Goal: Information Seeking & Learning: Learn about a topic

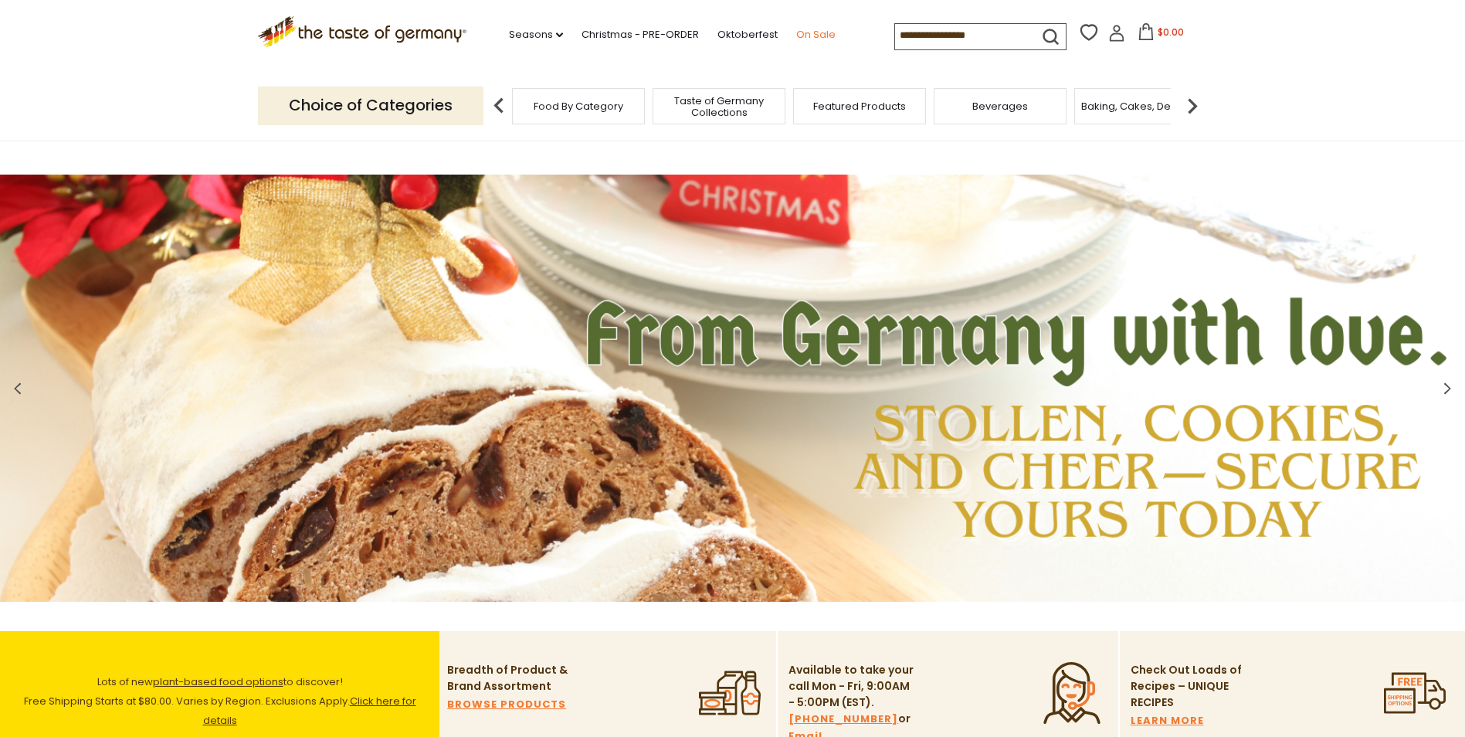
click at [803, 30] on link "On Sale" at bounding box center [815, 34] width 39 height 17
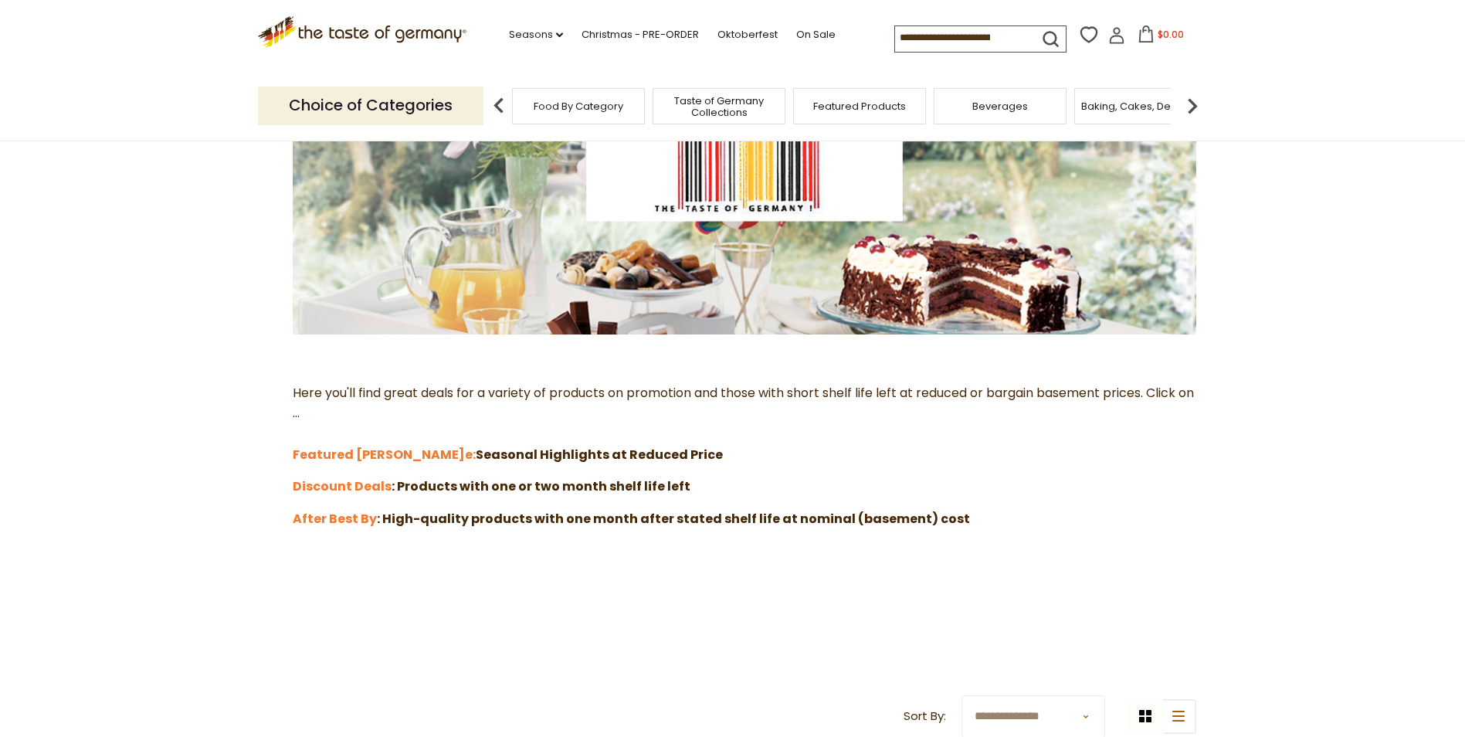
scroll to position [309, 0]
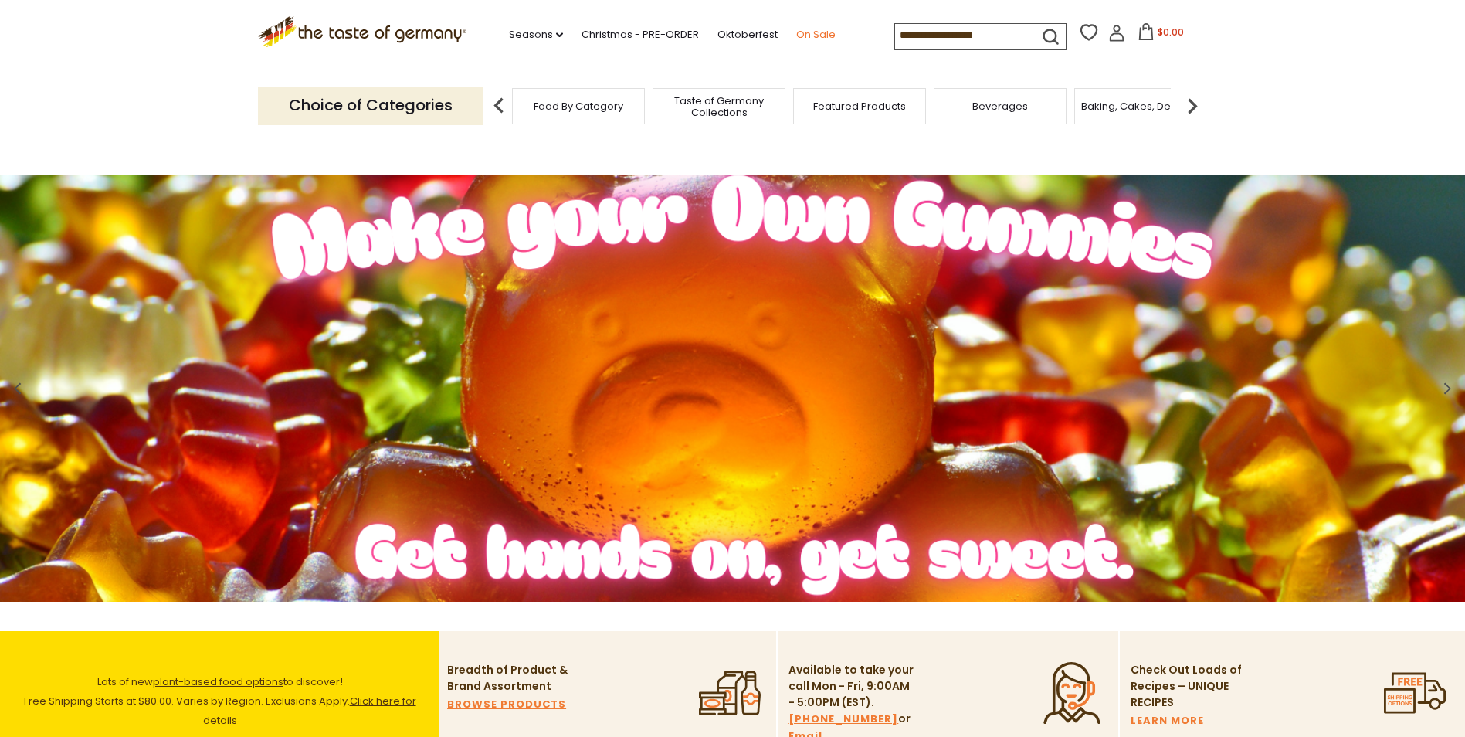
click at [811, 31] on link "On Sale" at bounding box center [815, 34] width 39 height 17
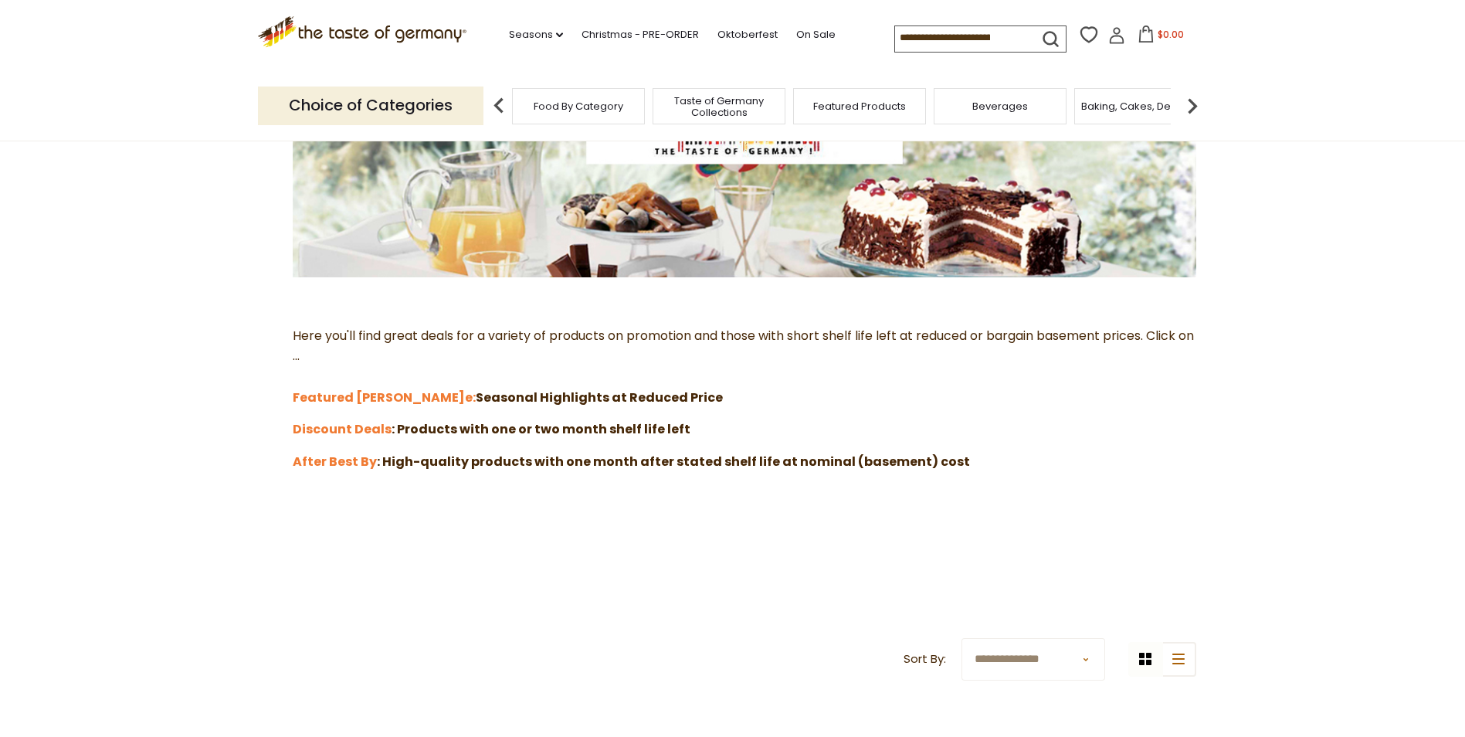
scroll to position [154, 0]
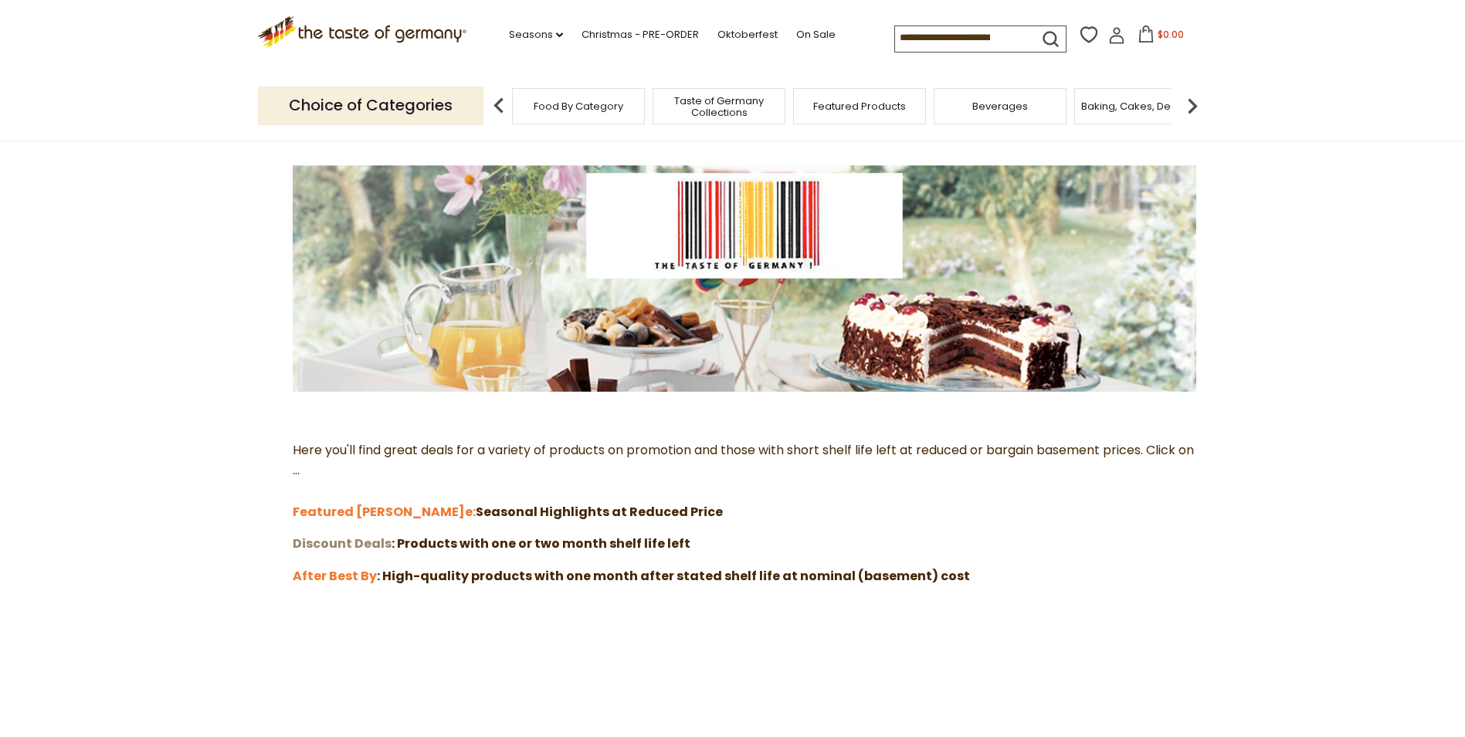
click at [328, 548] on strong "Discount Deals" at bounding box center [342, 543] width 99 height 18
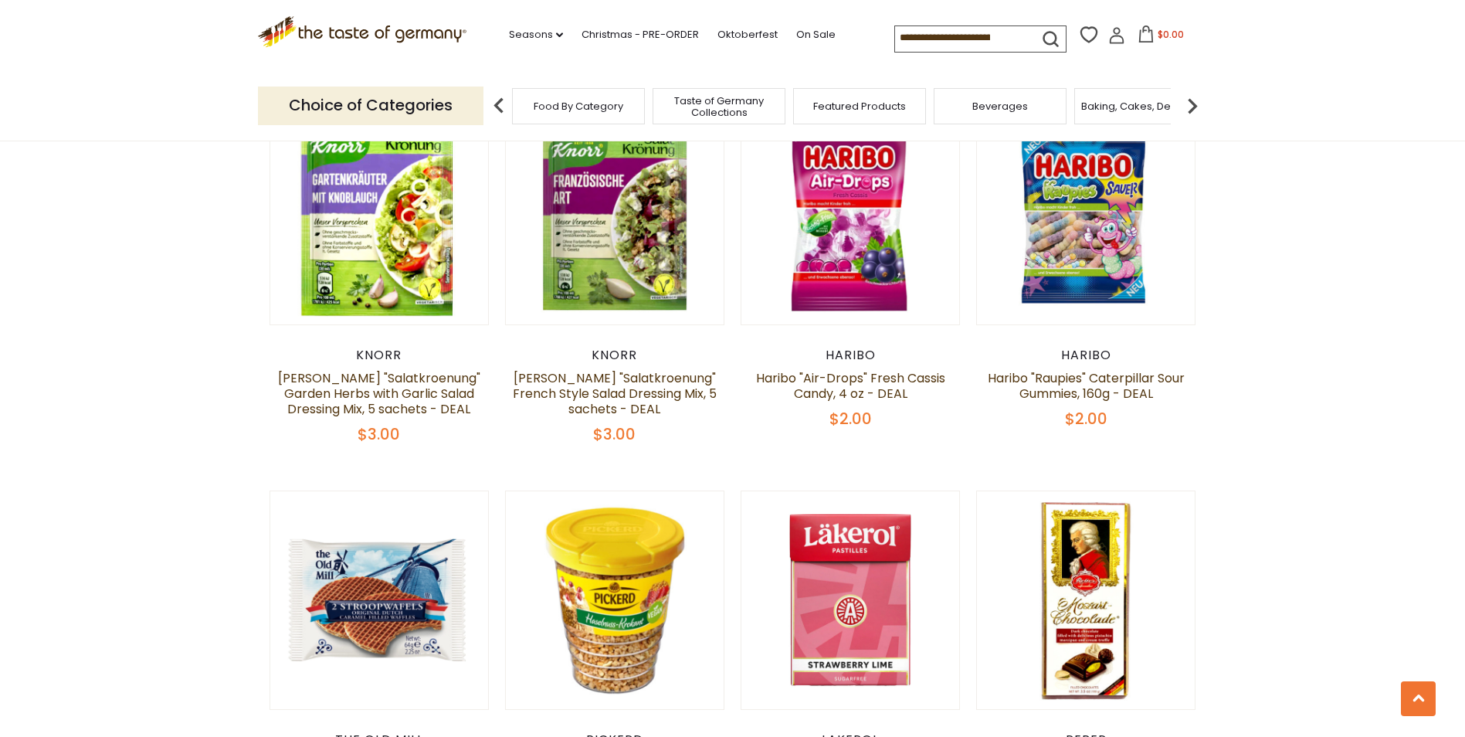
scroll to position [2394, 0]
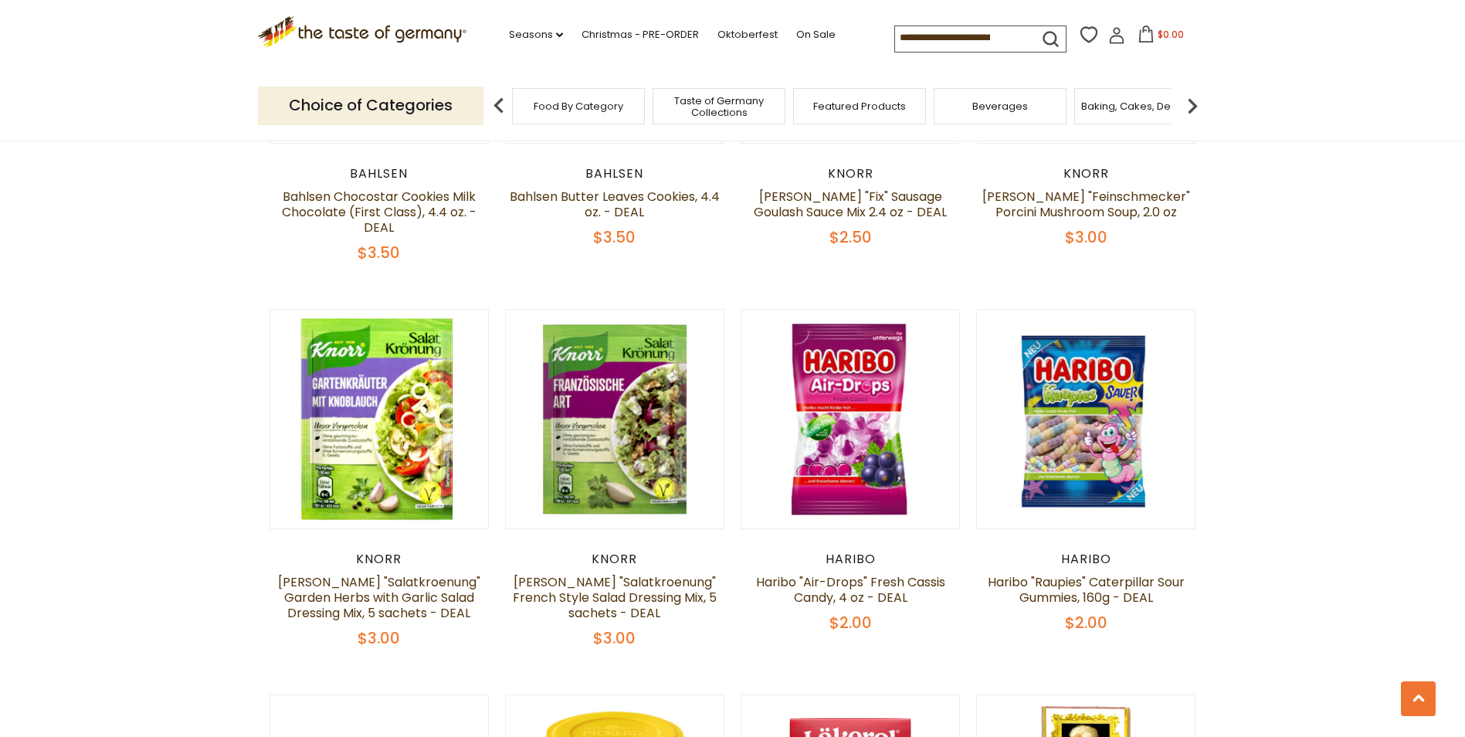
click at [973, 44] on input at bounding box center [960, 37] width 130 height 22
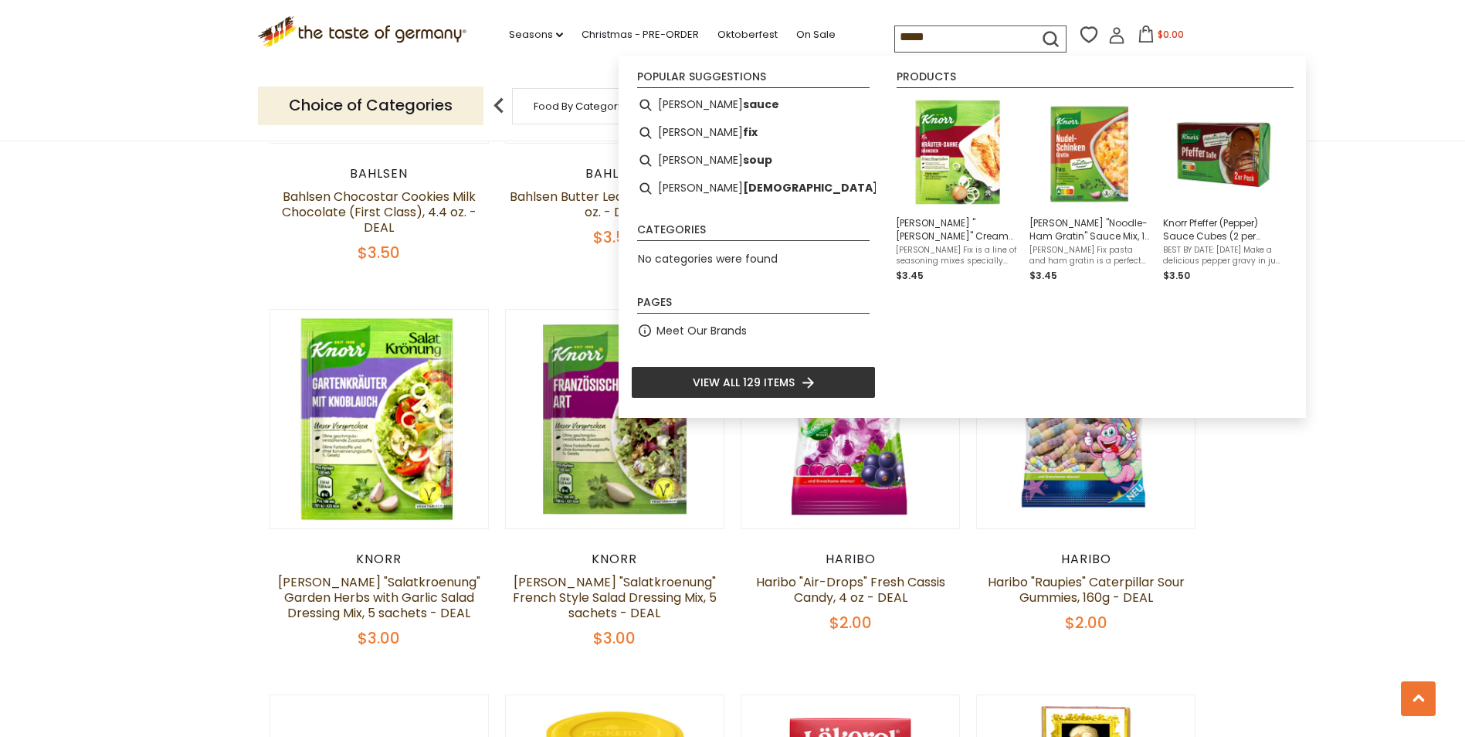
type input "*****"
click at [1042, 36] on icon "submit" at bounding box center [1050, 39] width 21 height 21
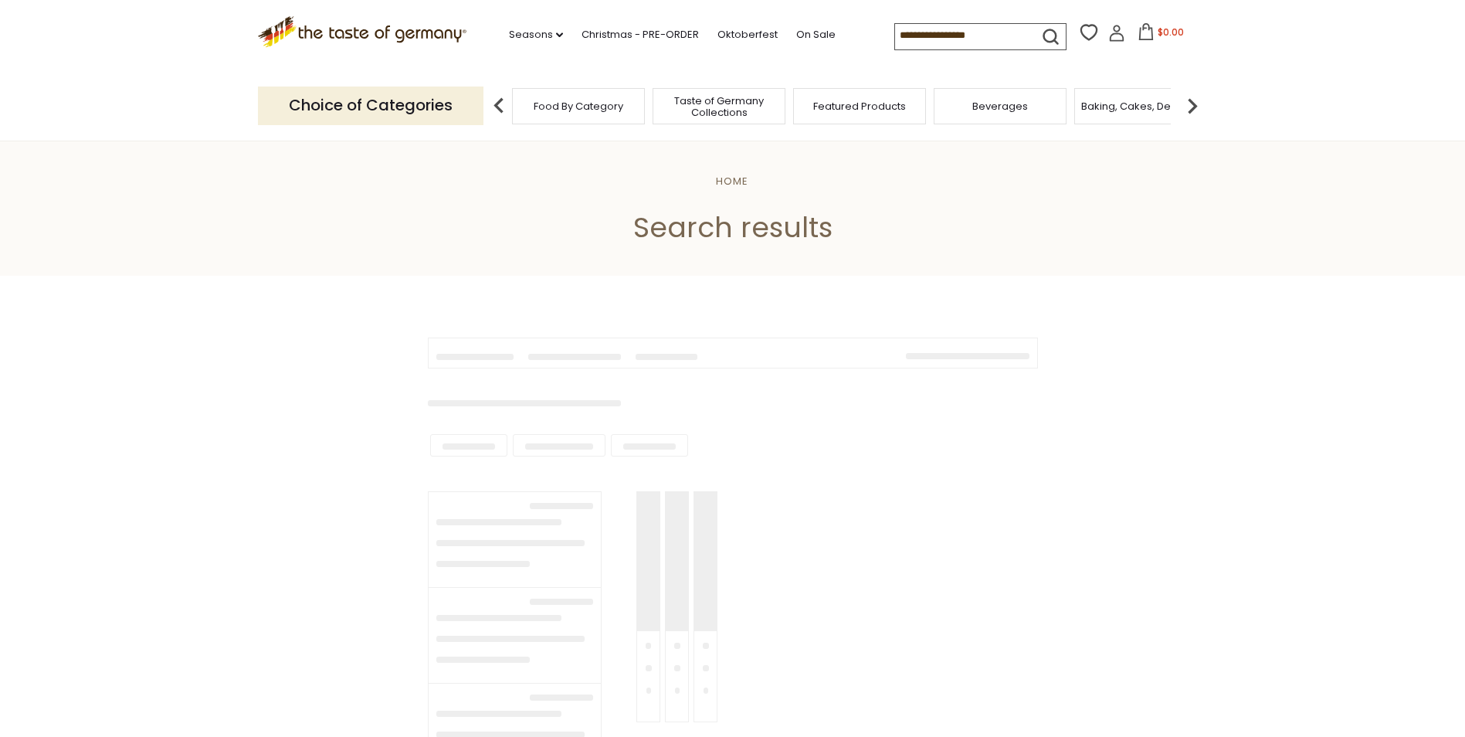
type input "*****"
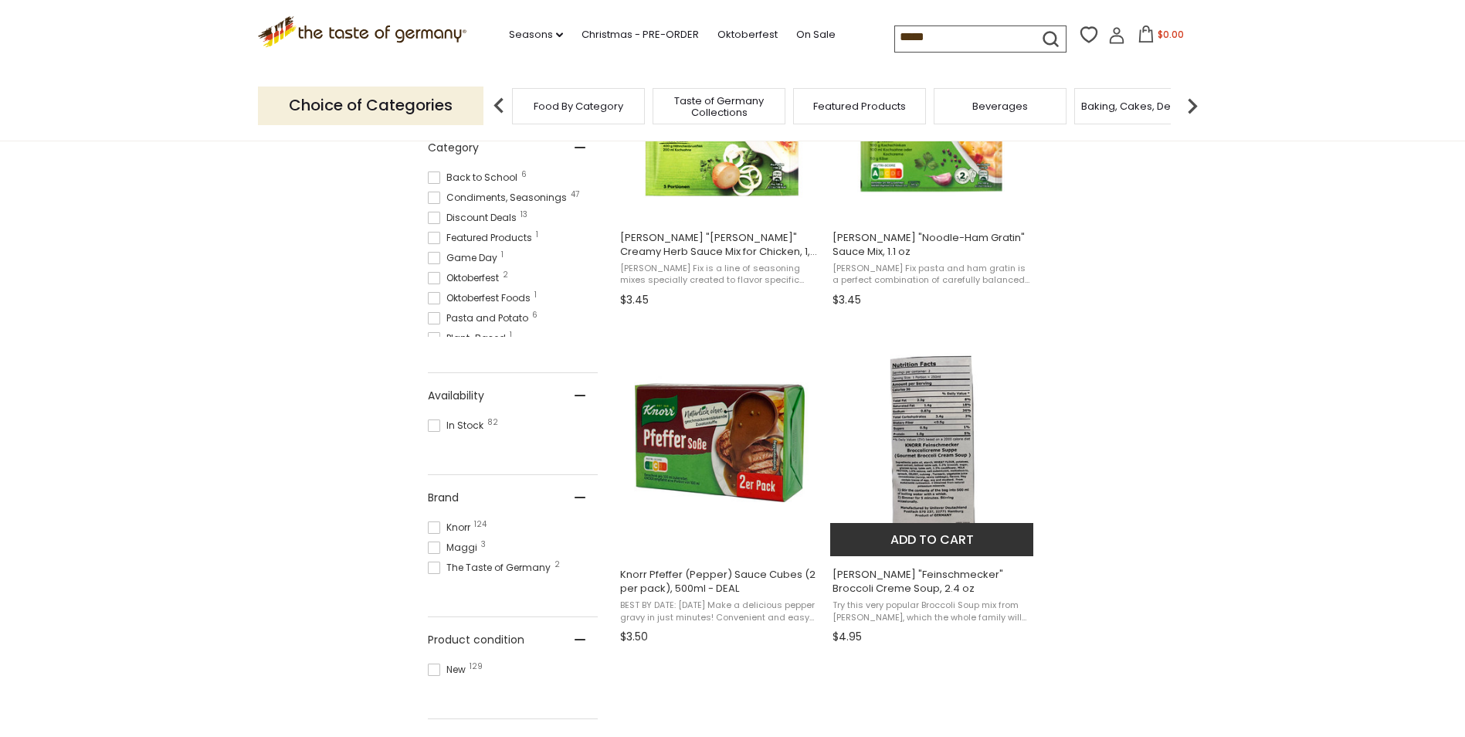
scroll to position [232, 0]
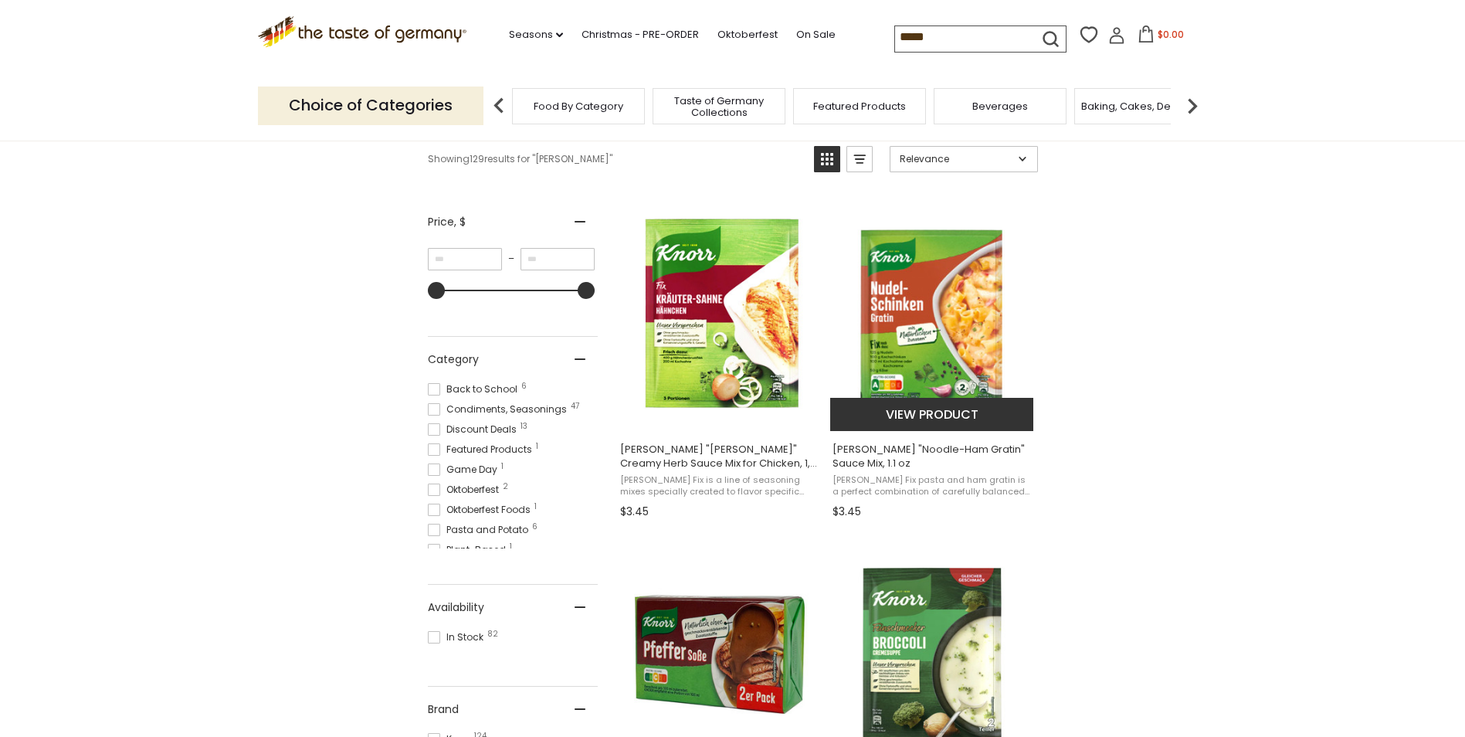
click at [941, 334] on img "Knorr" at bounding box center [932, 315] width 205 height 205
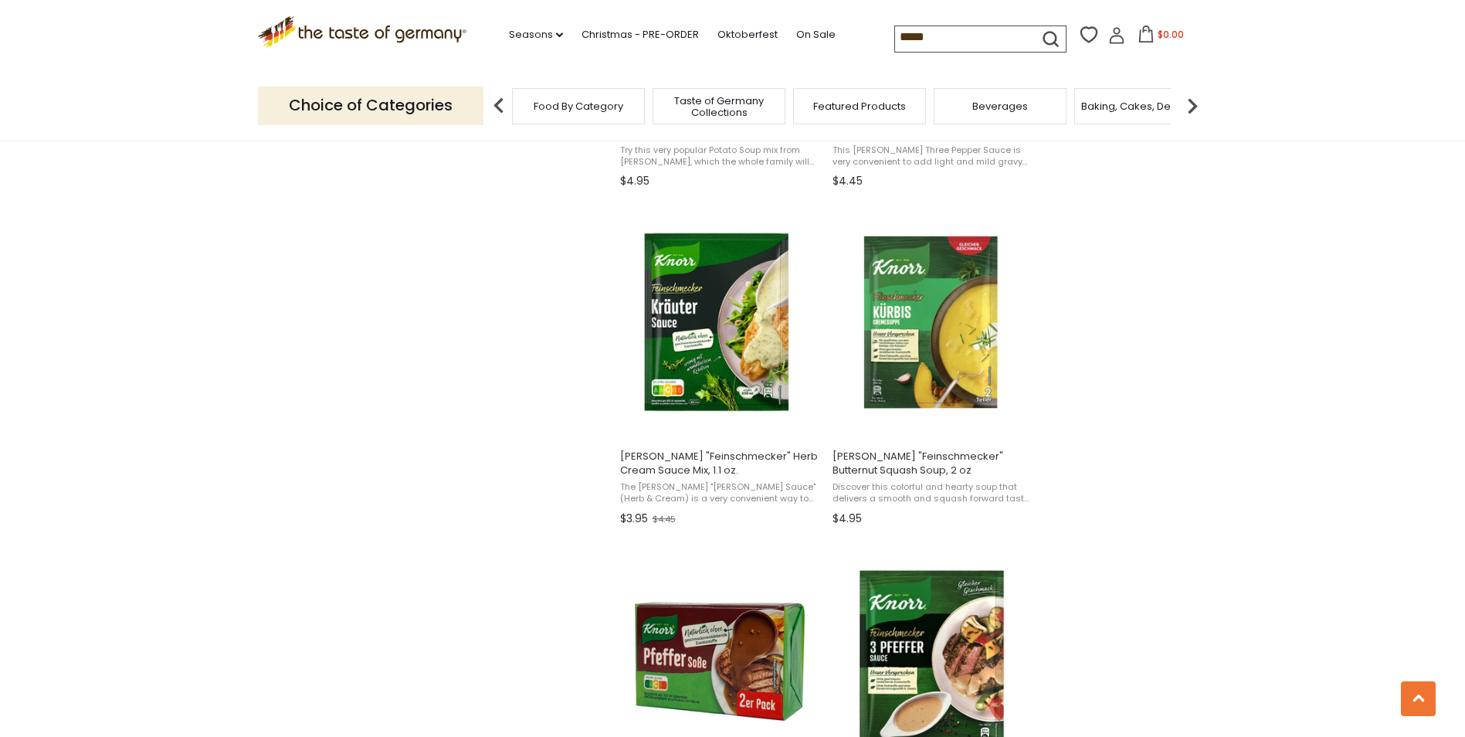
scroll to position [1390, 0]
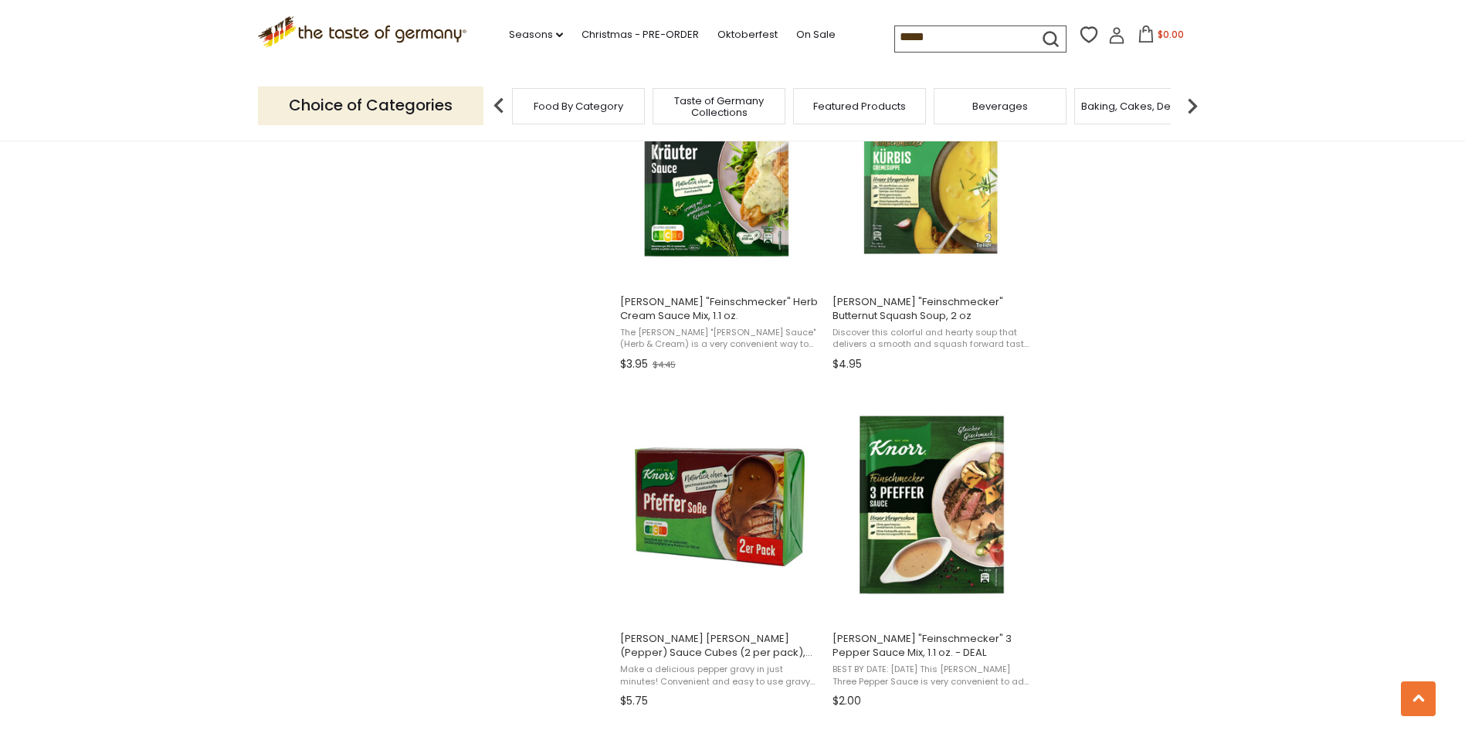
drag, startPoint x: 928, startPoint y: 36, endPoint x: 887, endPoint y: 37, distance: 40.9
click at [895, 37] on input "*****" at bounding box center [960, 37] width 130 height 22
click at [1043, 40] on icon "submit" at bounding box center [1050, 39] width 14 height 14
type input "********"
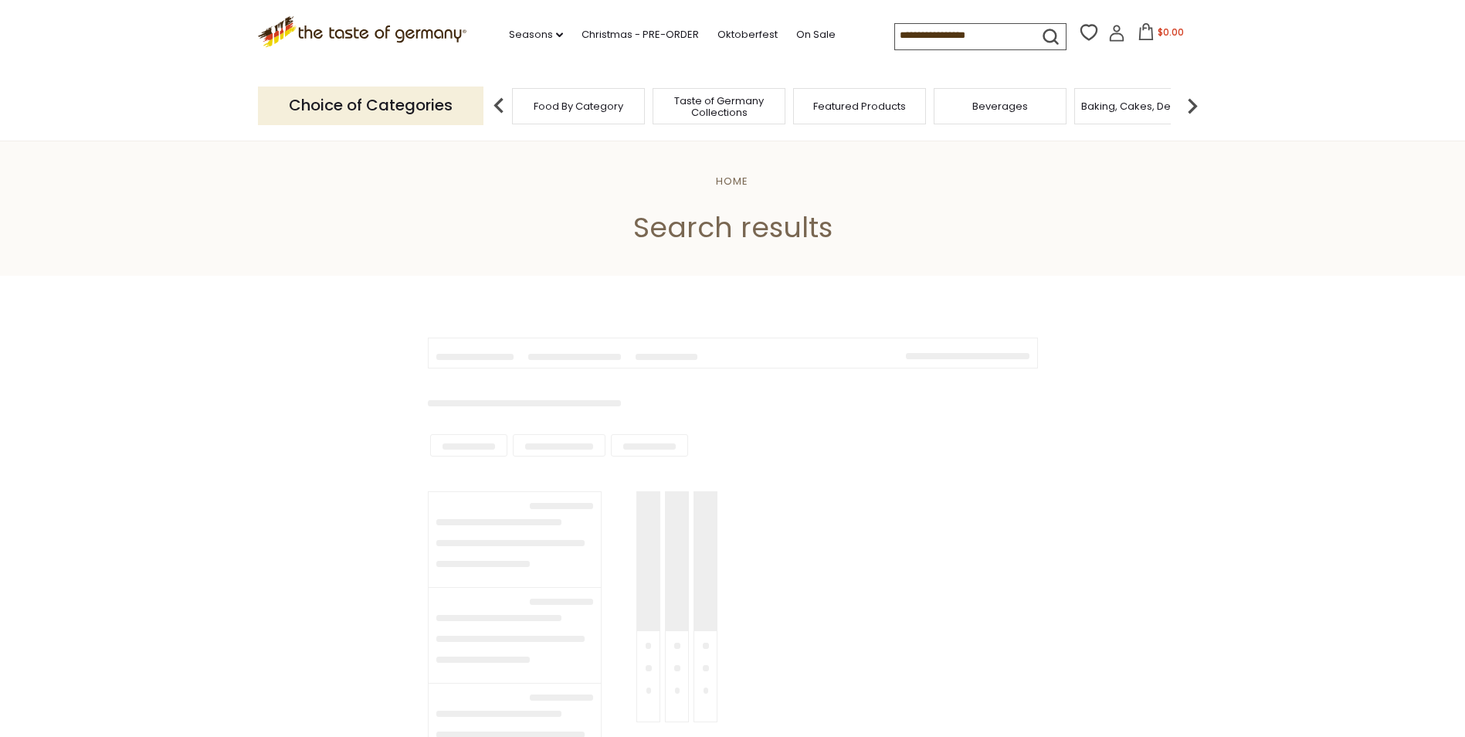
type input "********"
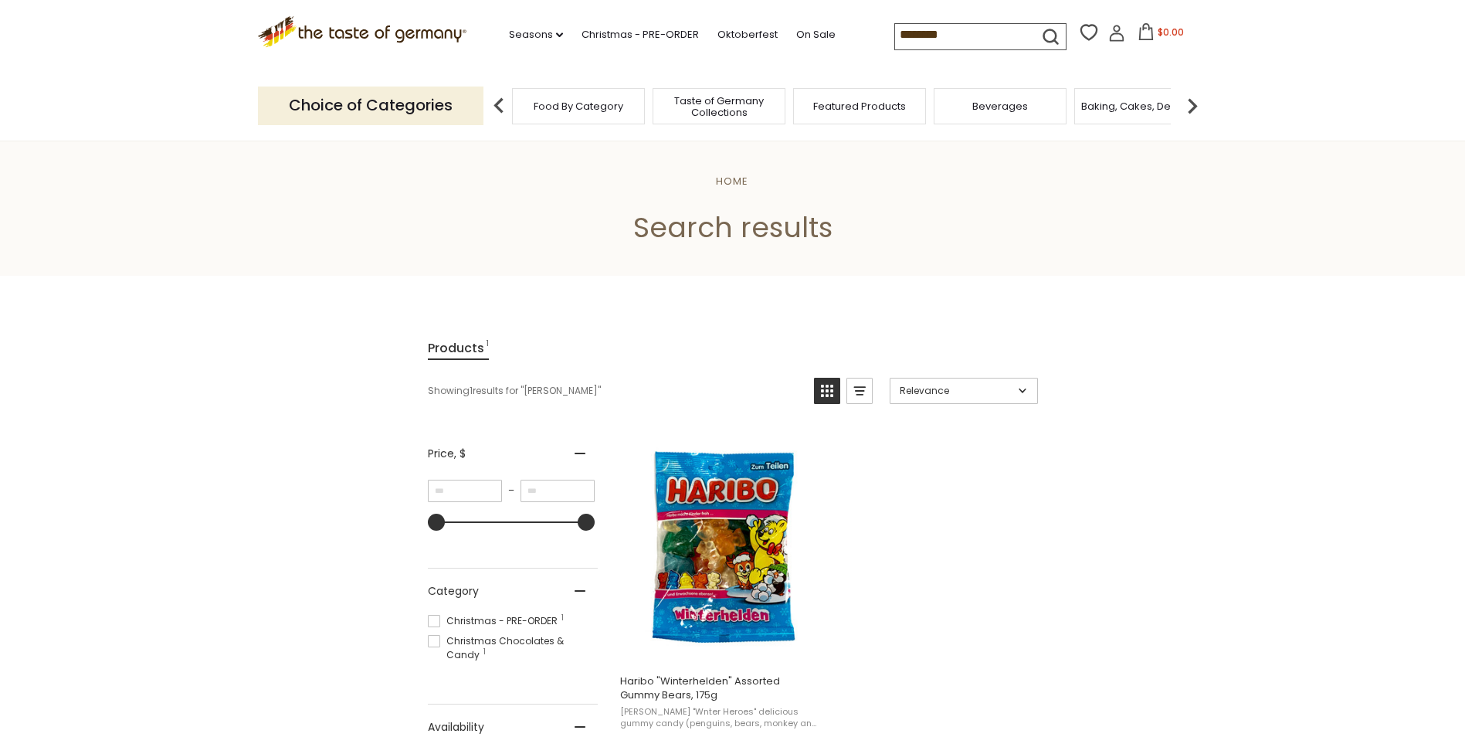
click at [599, 108] on span "Food By Category" at bounding box center [579, 106] width 90 height 12
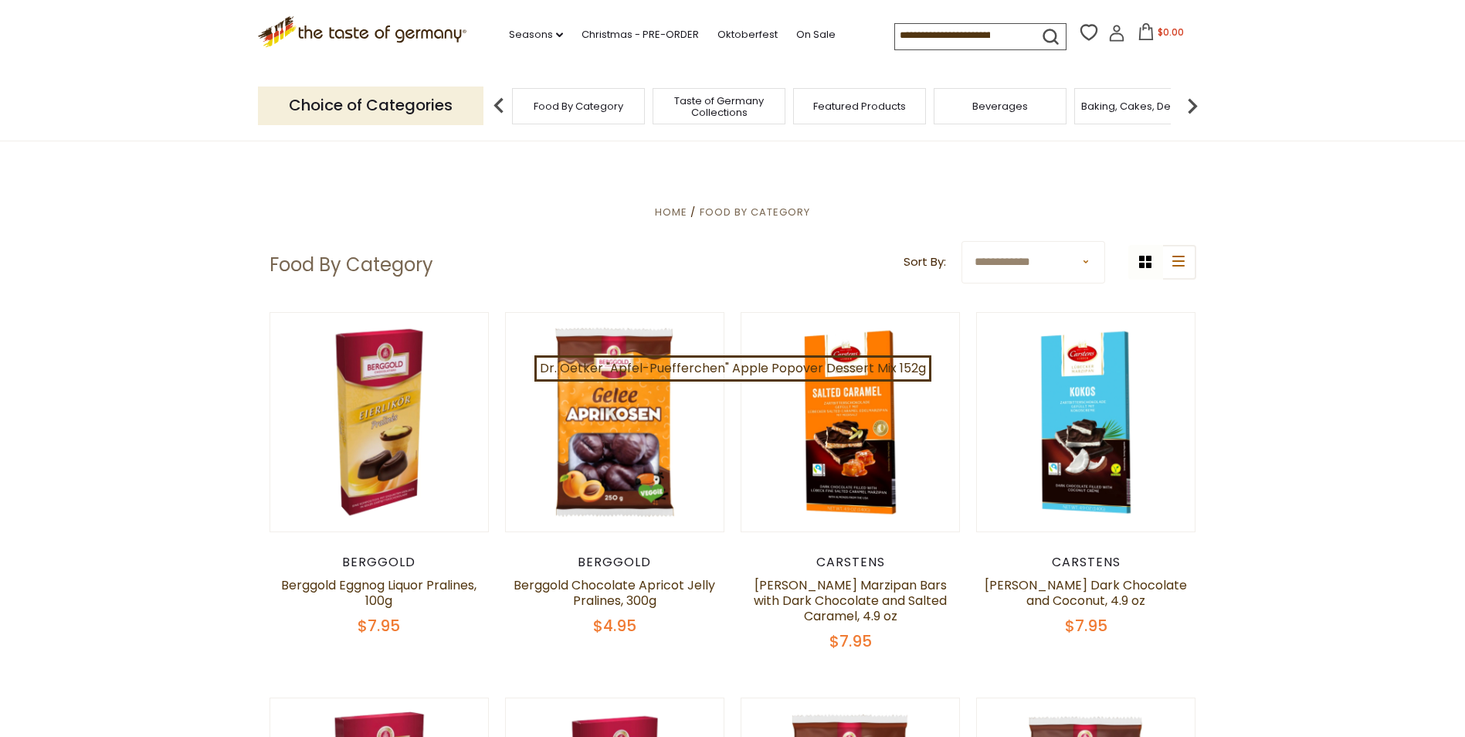
click at [554, 103] on span "Food By Category" at bounding box center [579, 106] width 90 height 12
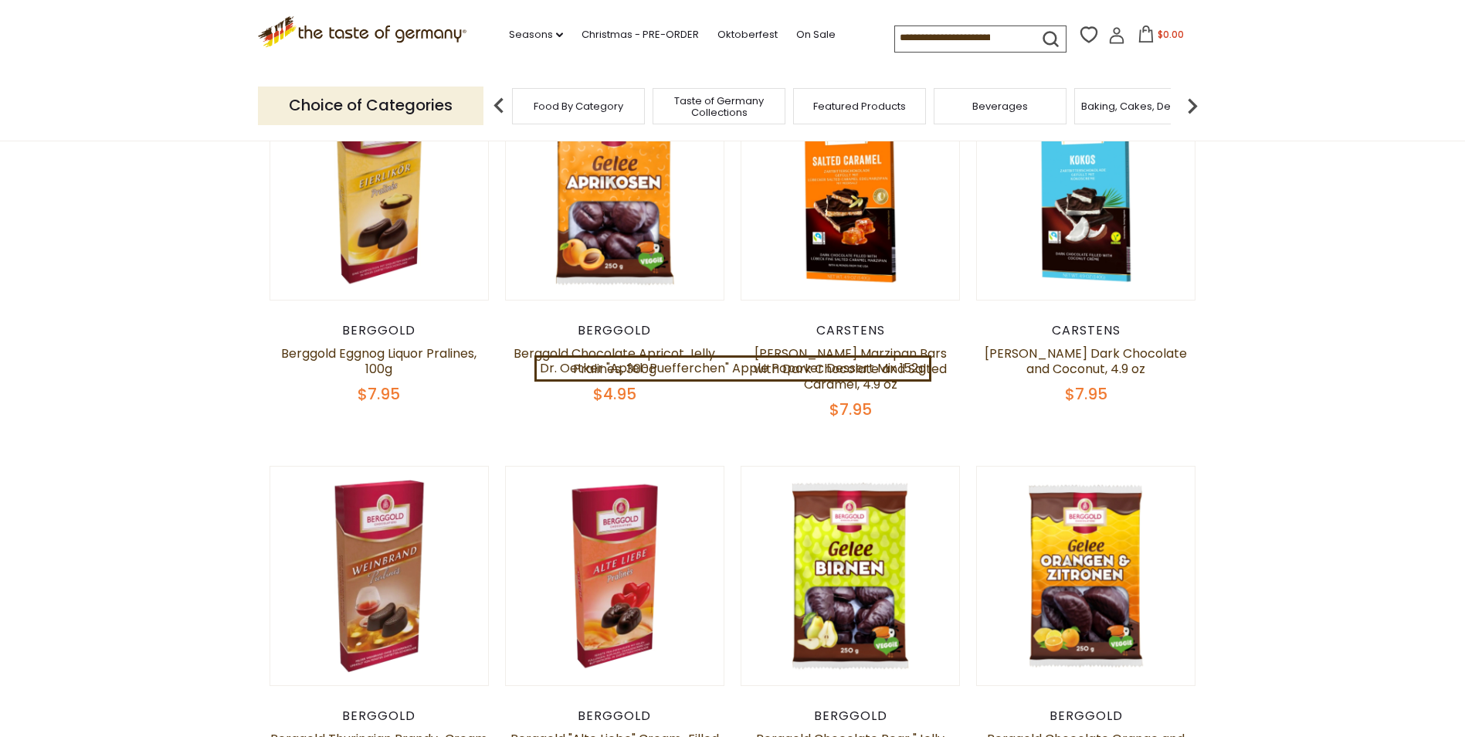
scroll to position [77, 0]
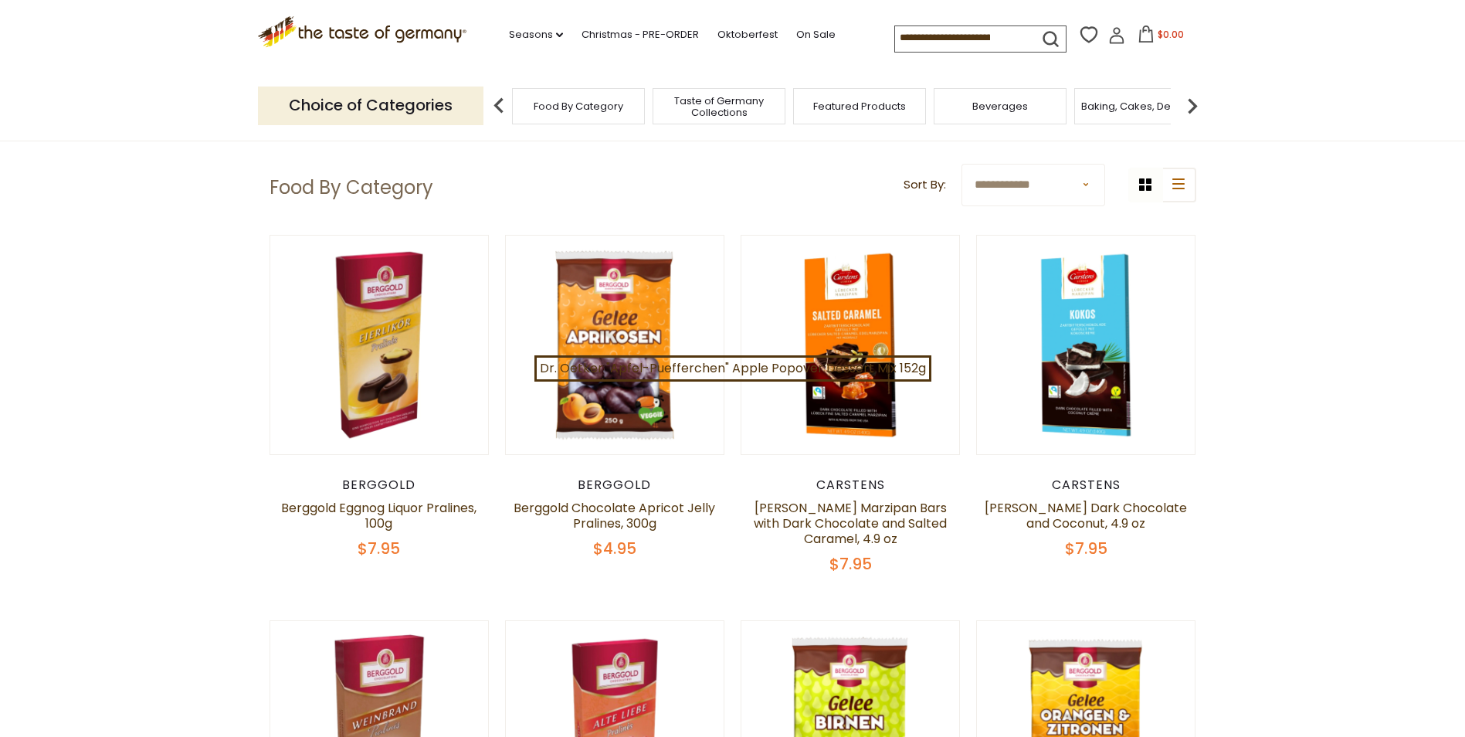
click at [351, 105] on p "Choice of Categories" at bounding box center [370, 105] width 225 height 38
click at [1188, 103] on img at bounding box center [1192, 105] width 31 height 31
click at [1003, 104] on span "Candy" at bounding box center [1012, 106] width 33 height 12
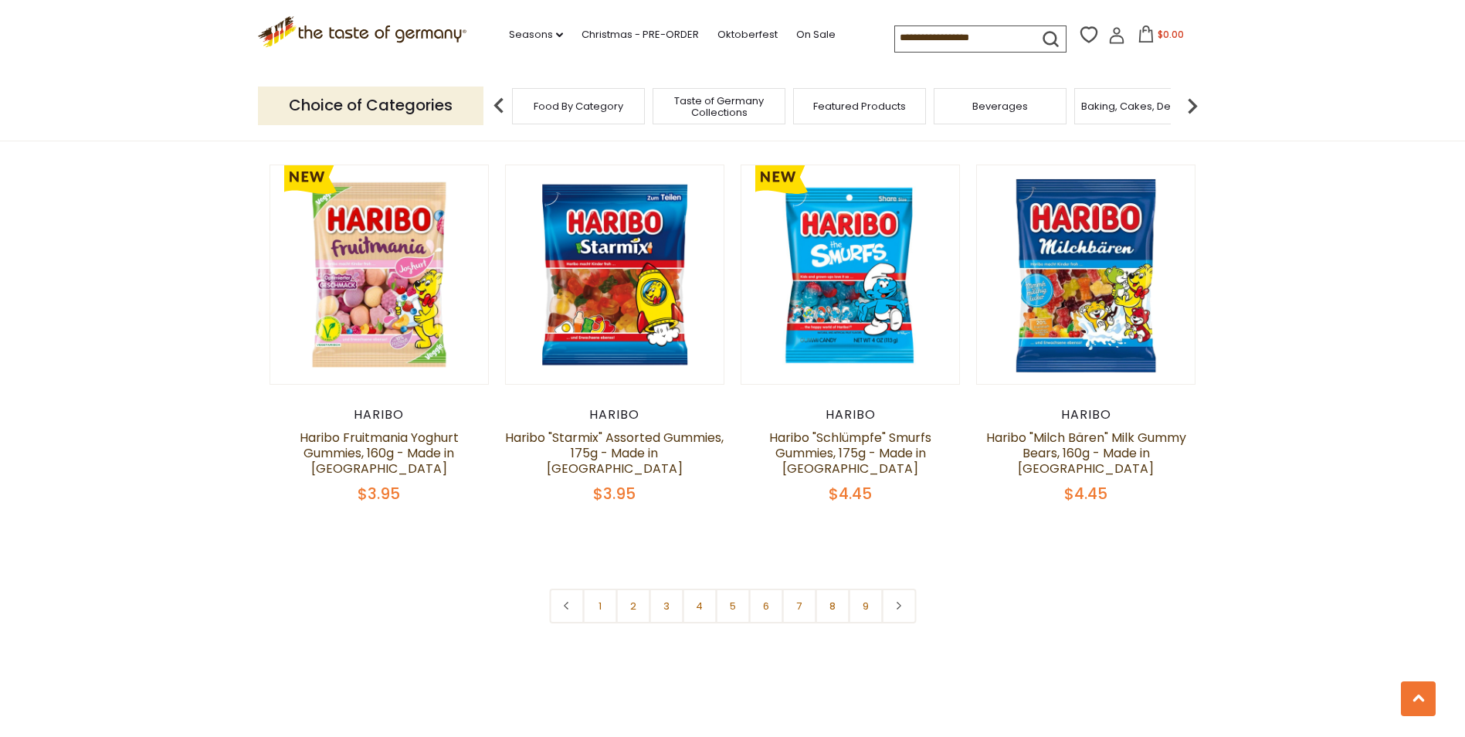
scroll to position [3629, 0]
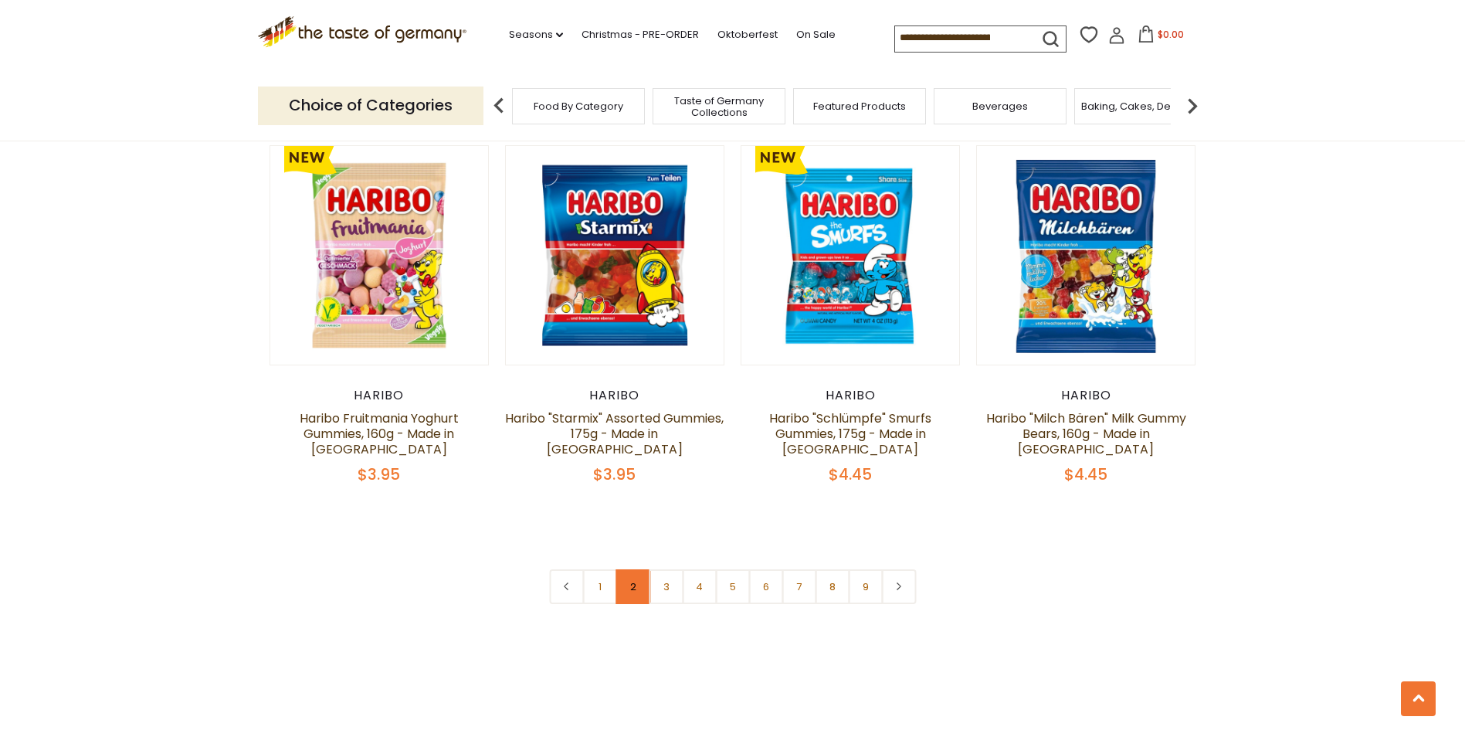
click at [635, 569] on link "2" at bounding box center [632, 586] width 35 height 35
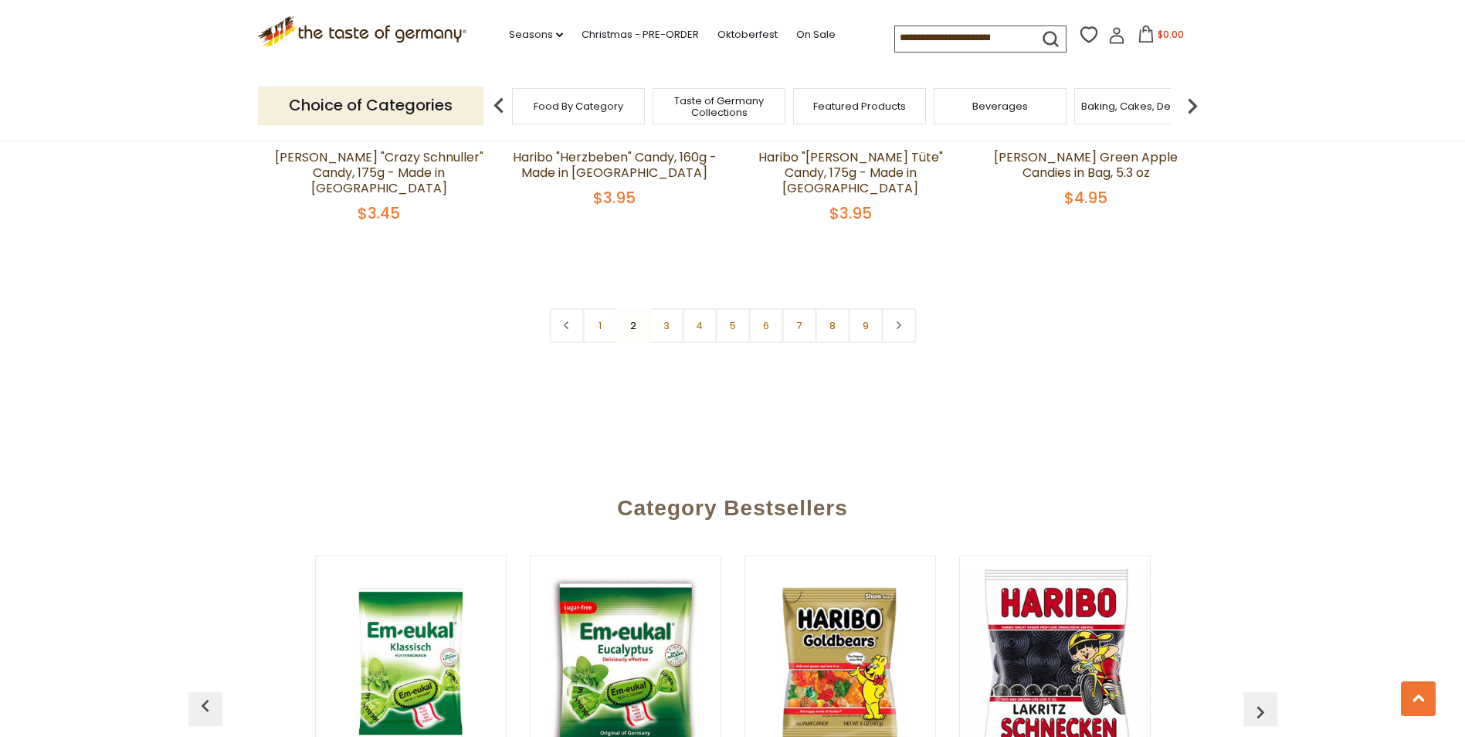
scroll to position [3850, 0]
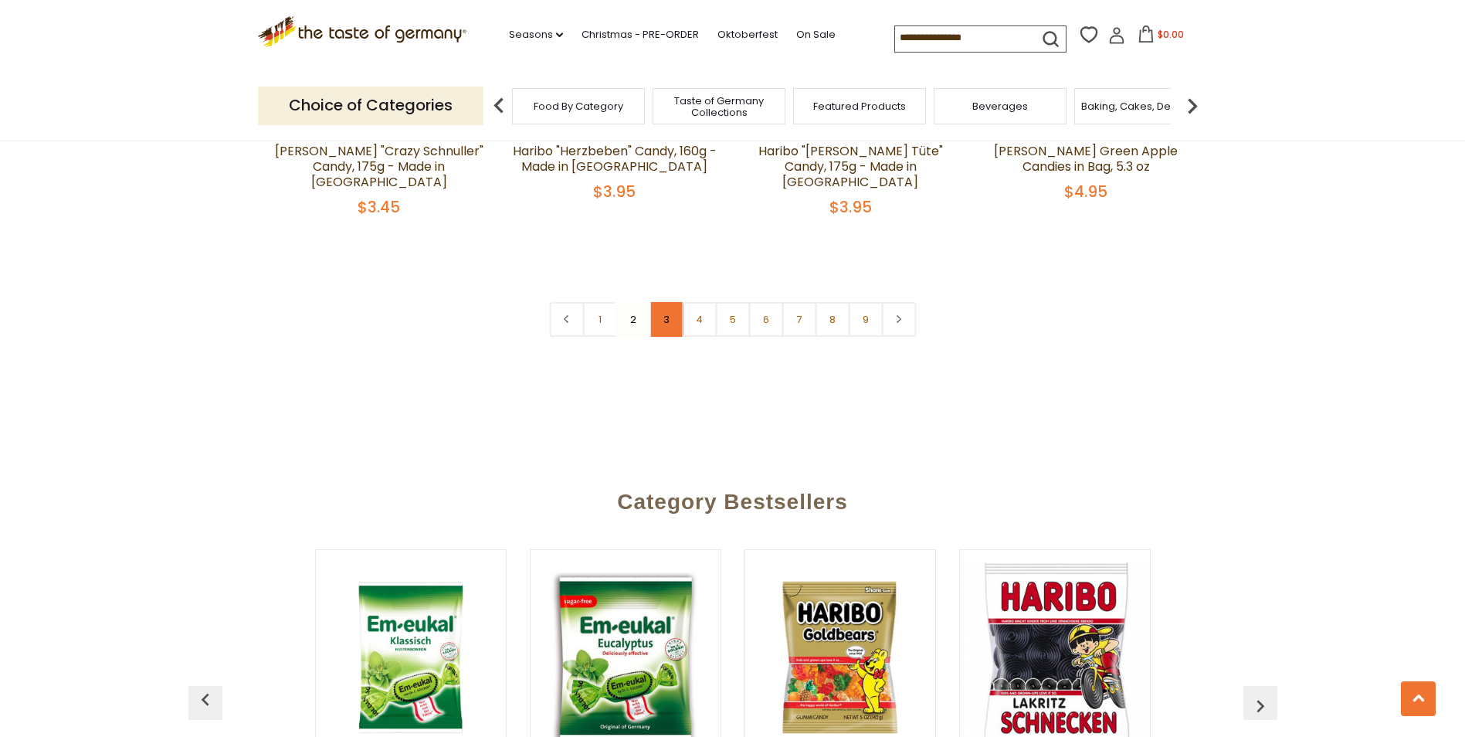
click at [662, 302] on link "3" at bounding box center [666, 319] width 35 height 35
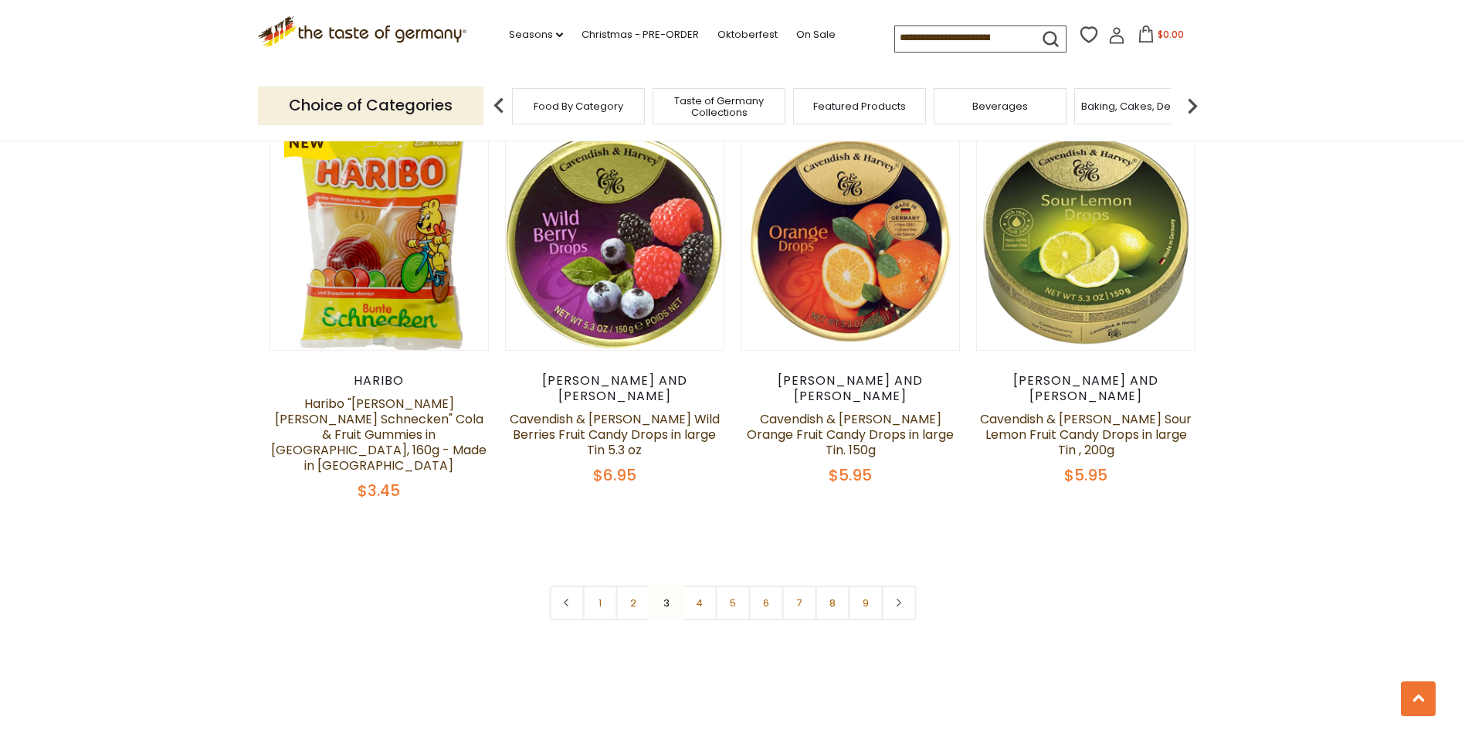
scroll to position [3773, 0]
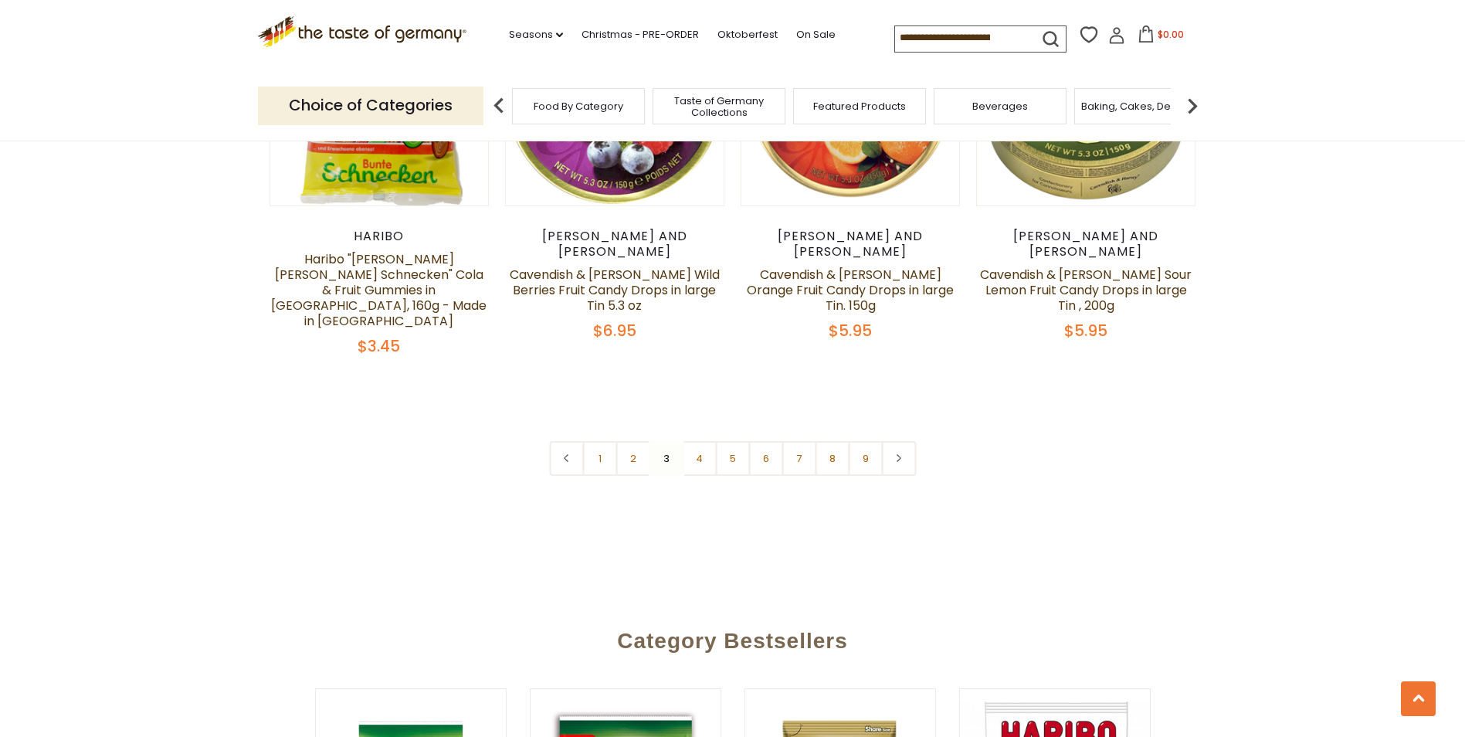
click at [971, 111] on div "Beverages" at bounding box center [999, 106] width 133 height 36
click at [994, 107] on span "Beverages" at bounding box center [992, 106] width 56 height 12
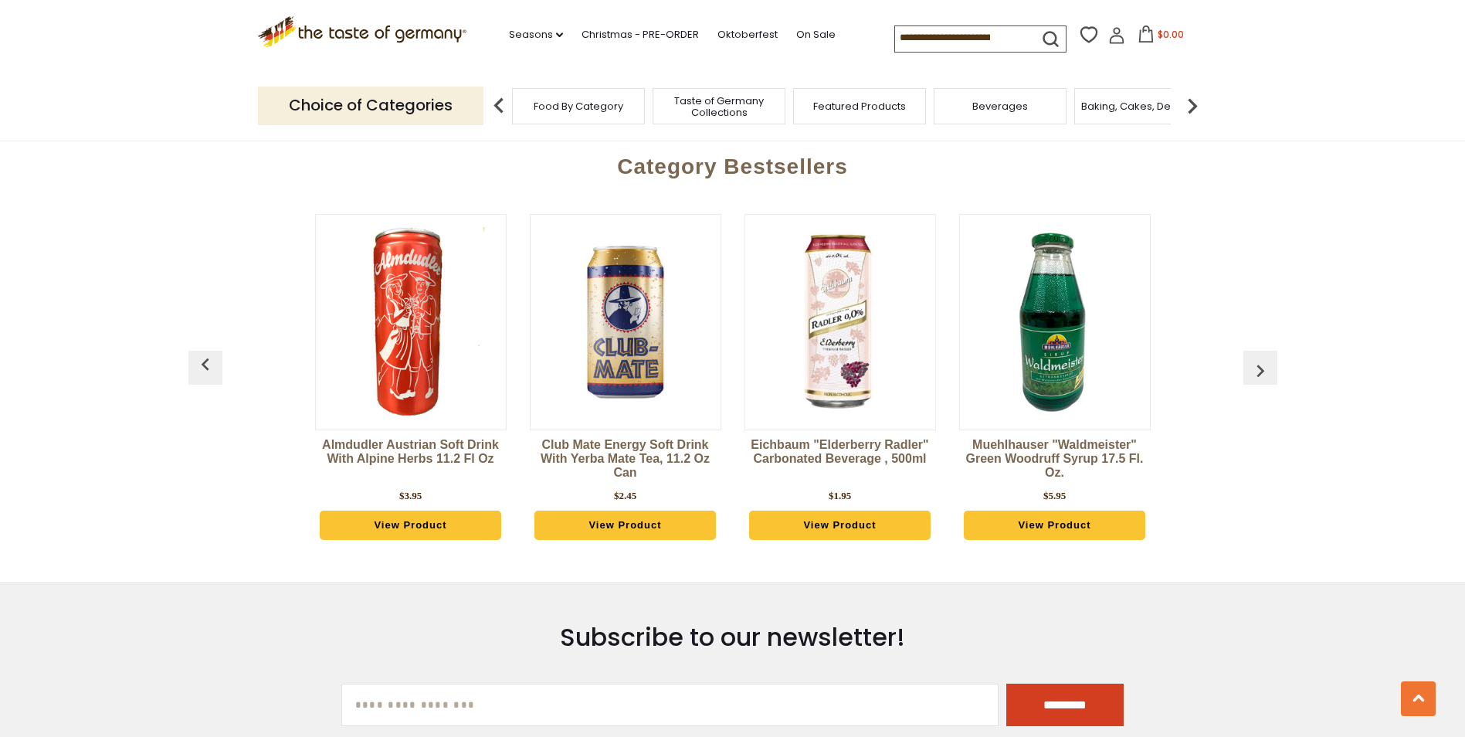
scroll to position [3475, 0]
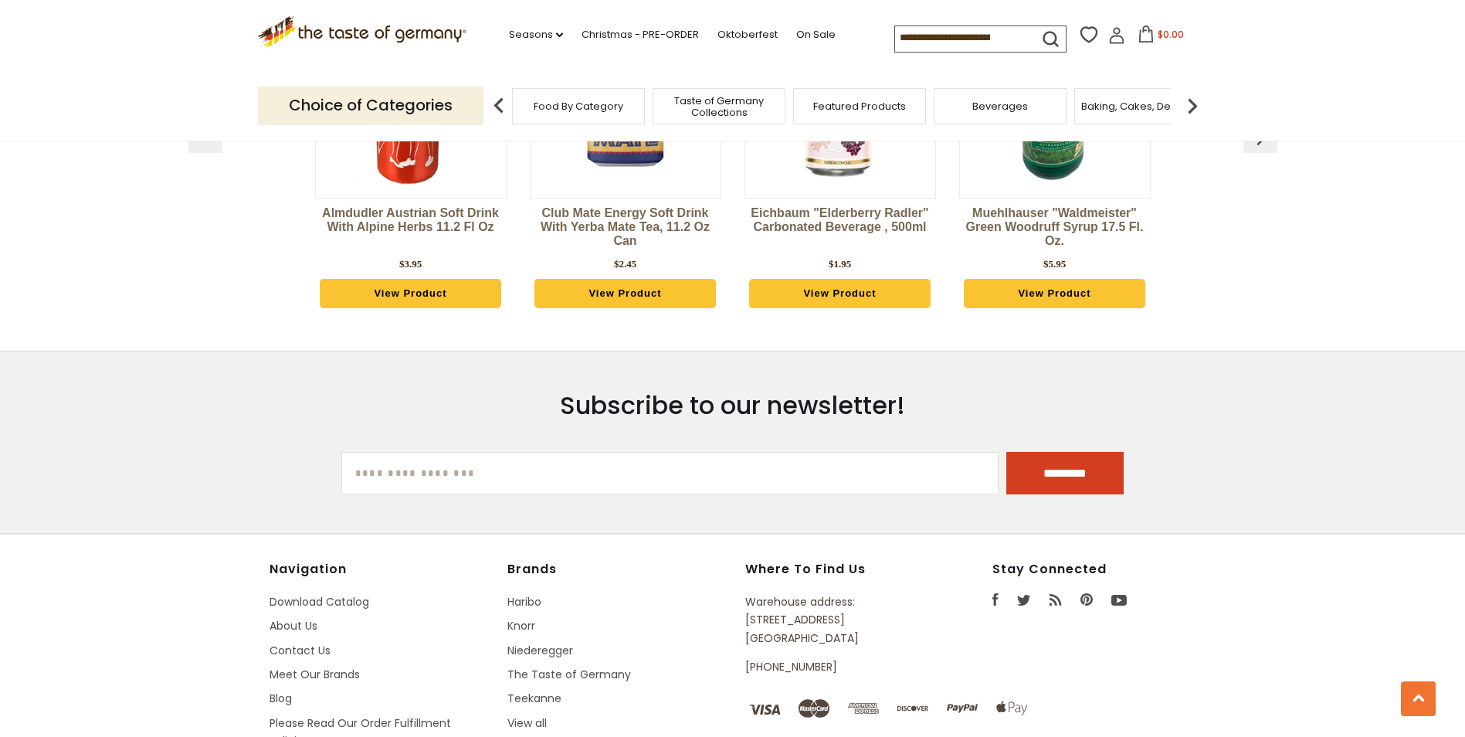
click at [974, 36] on input at bounding box center [960, 37] width 130 height 22
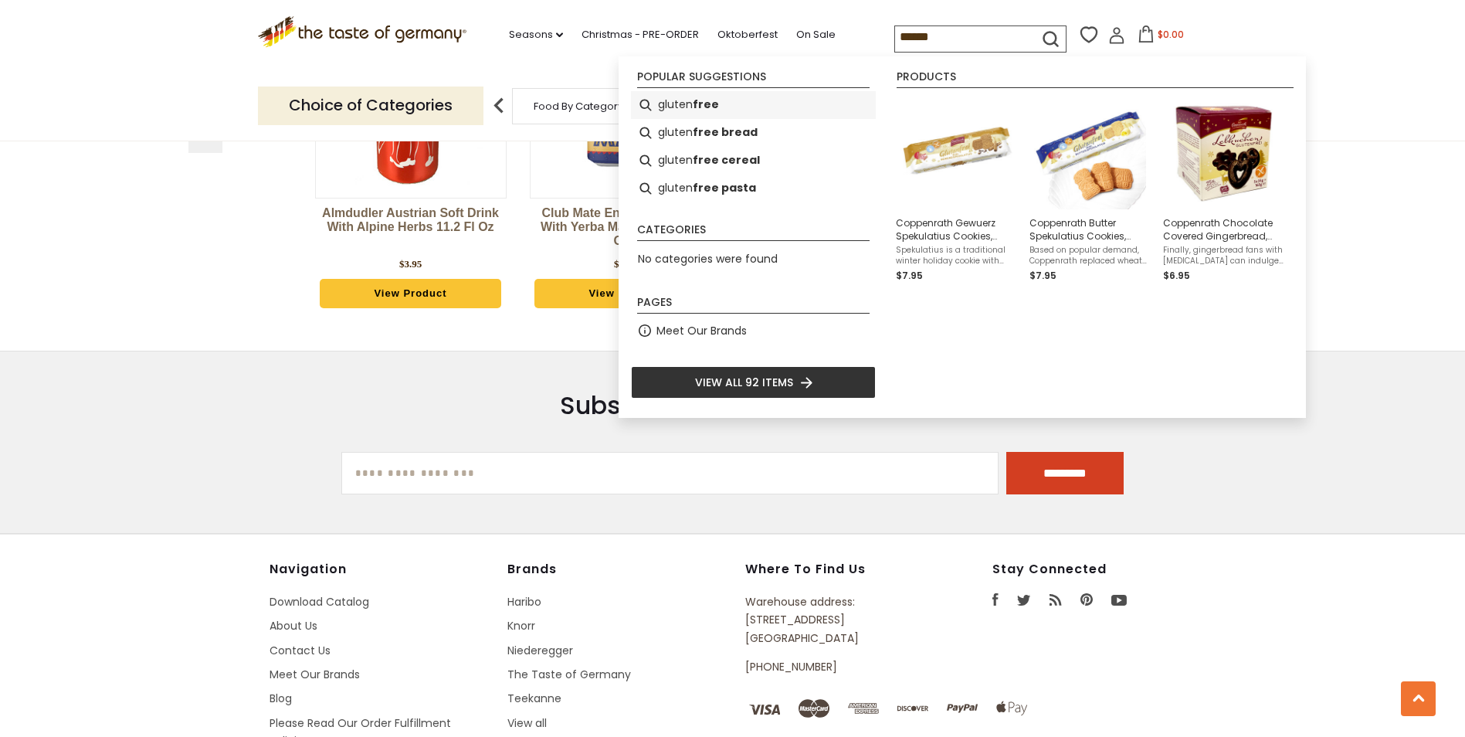
click at [676, 107] on li "gluten free" at bounding box center [753, 105] width 245 height 28
type input "**********"
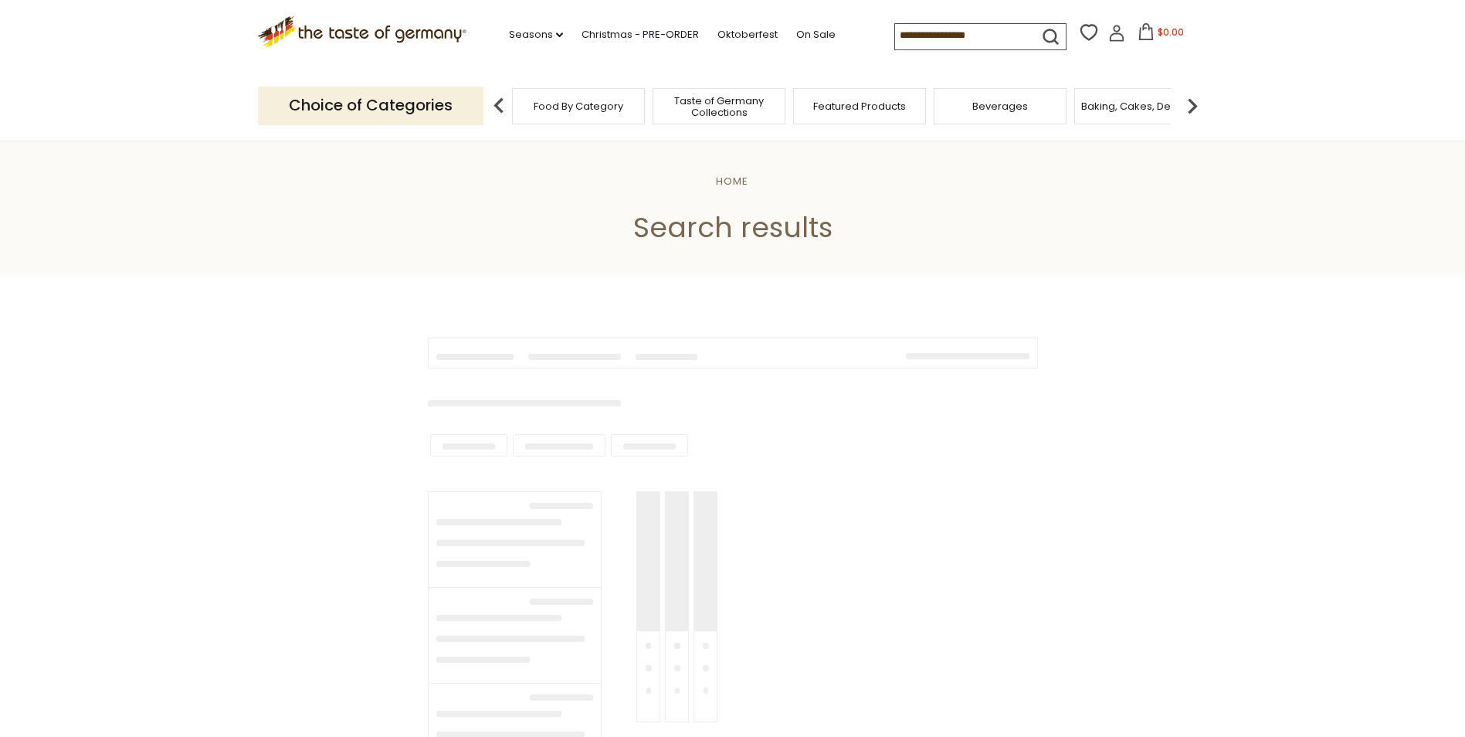
type input "**********"
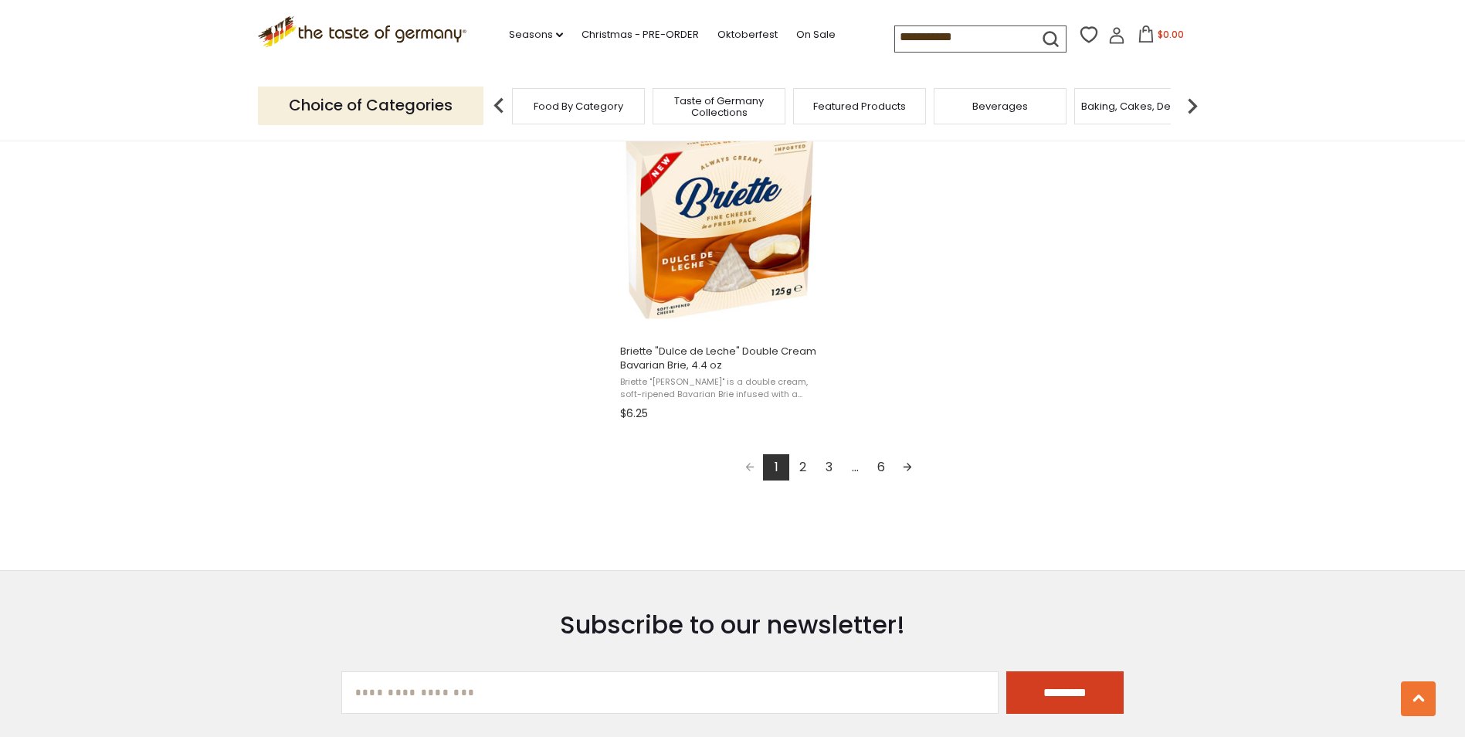
scroll to position [2702, 0]
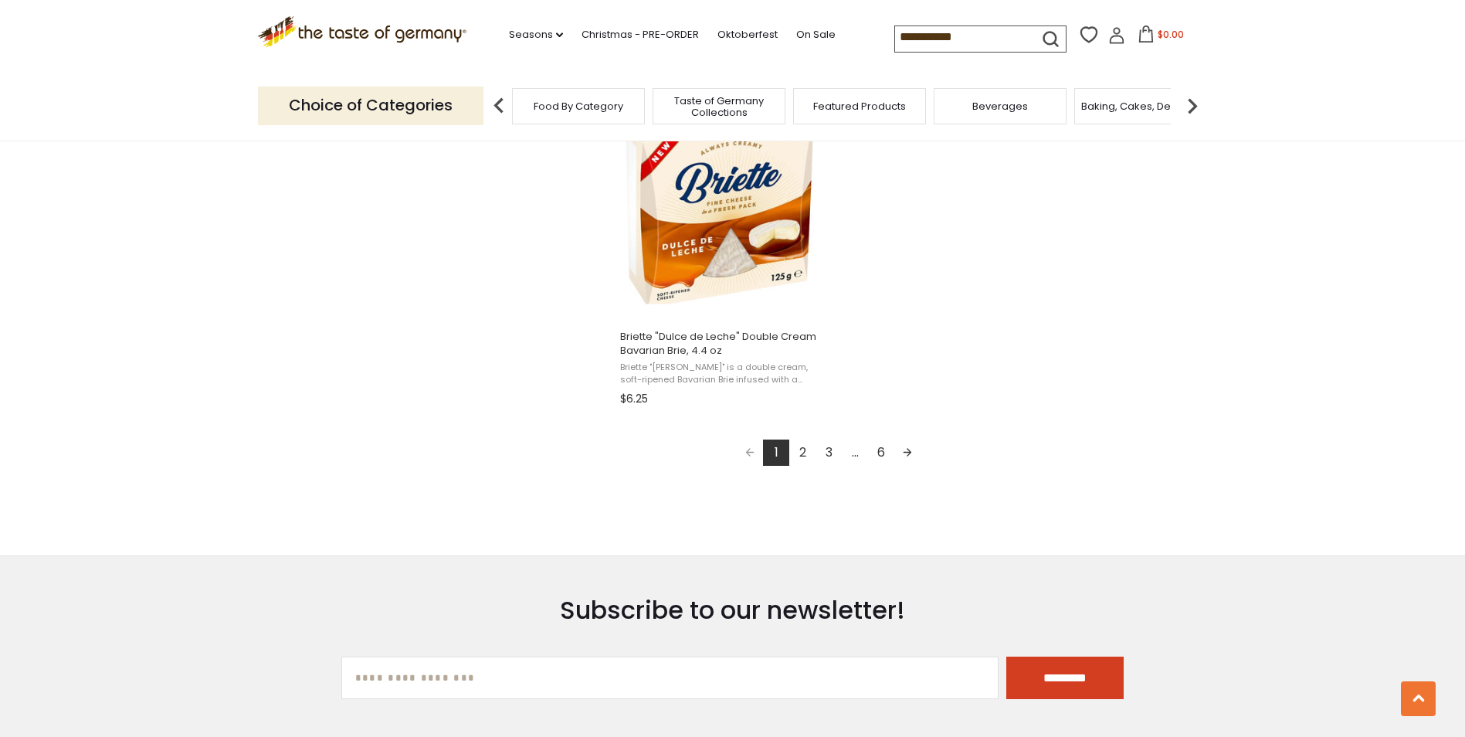
click at [804, 454] on link "2" at bounding box center [802, 452] width 26 height 26
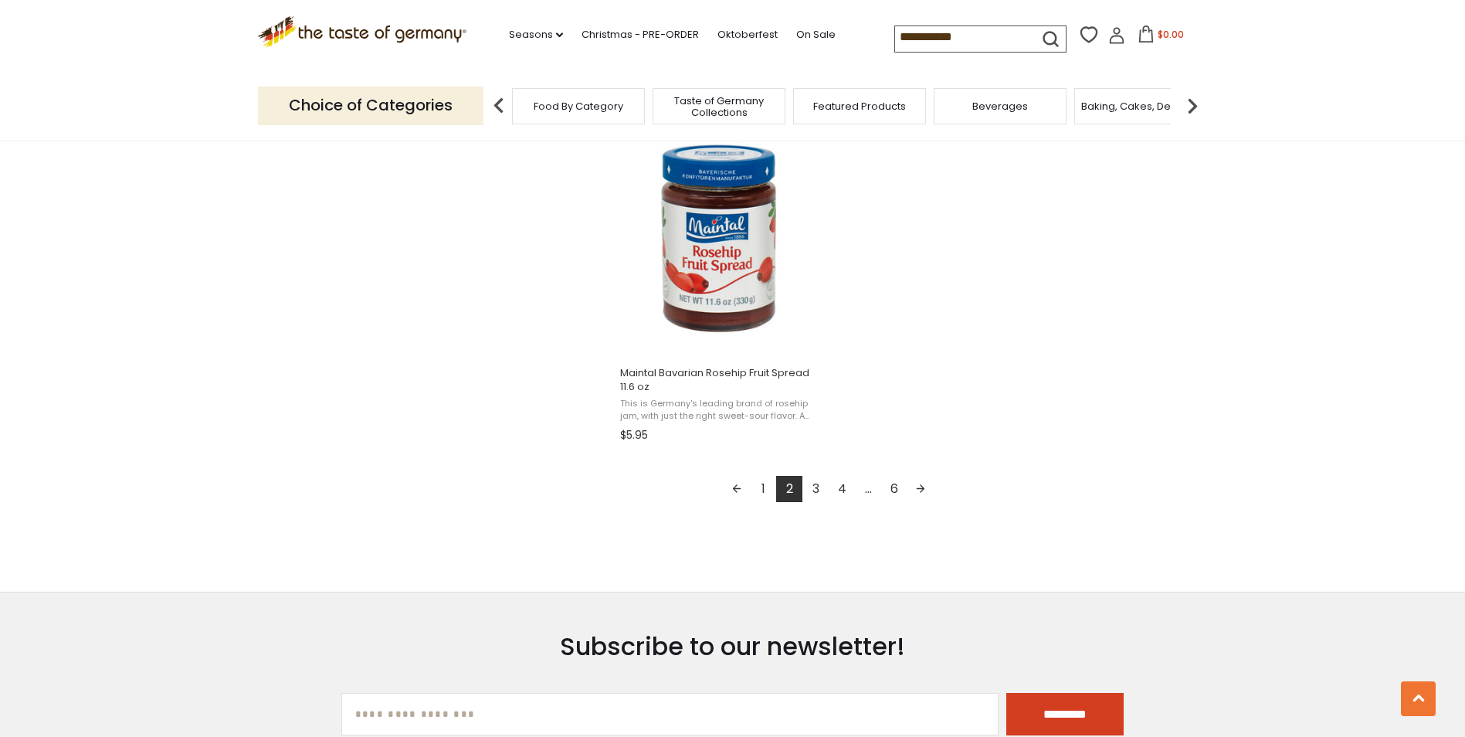
scroll to position [2857, 0]
